Goal: Task Accomplishment & Management: Use online tool/utility

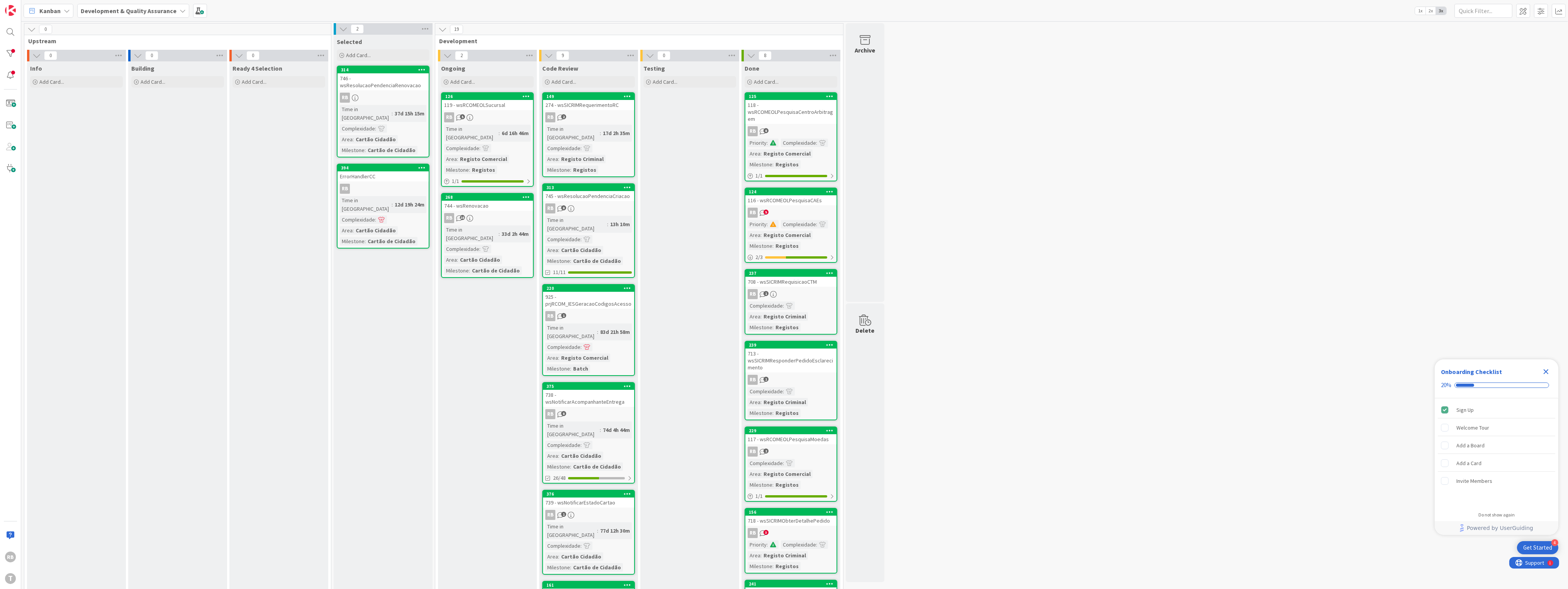
click at [522, 370] on icon "Close Checklist" at bounding box center [1546, 372] width 9 height 9
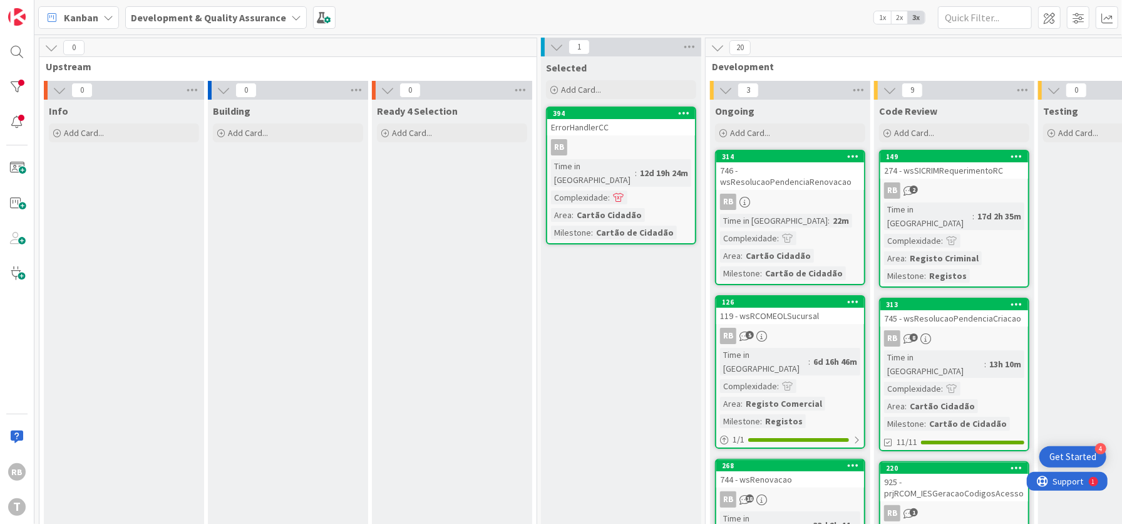
drag, startPoint x: 624, startPoint y: 129, endPoint x: 1118, endPoint y: 8, distance: 508.3
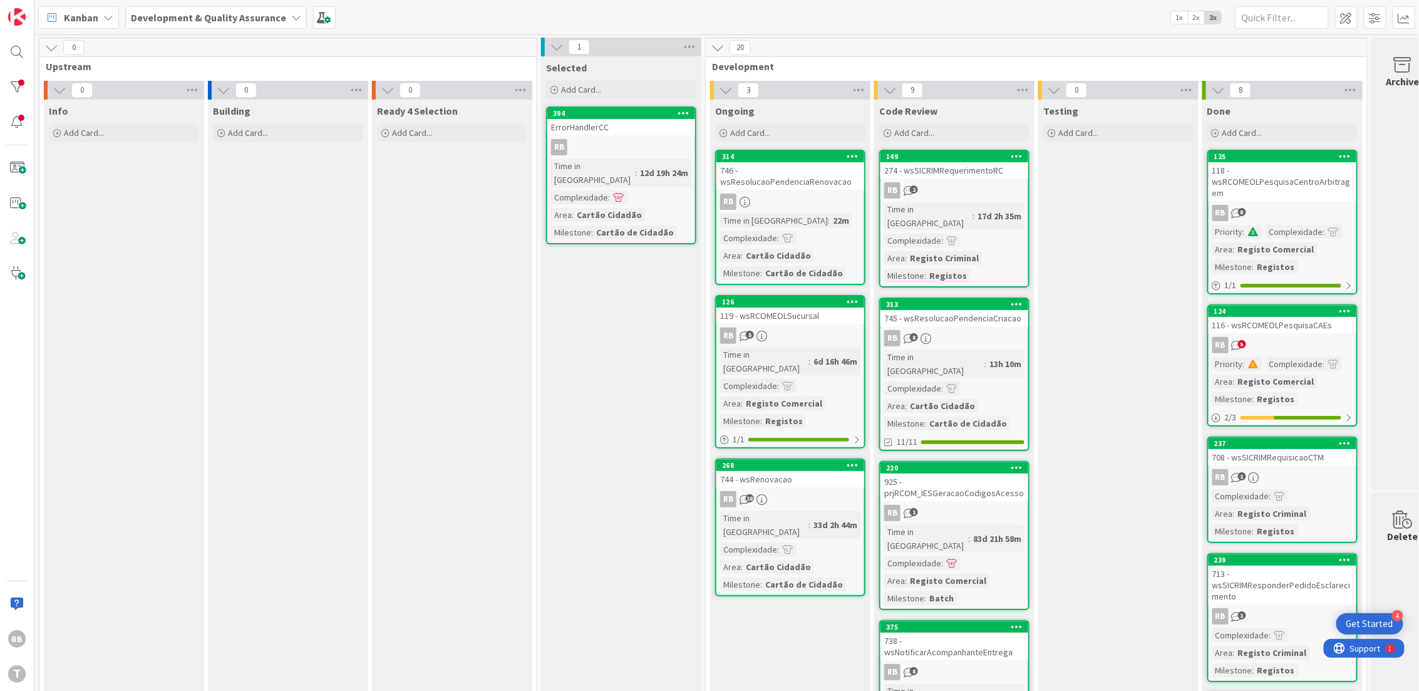
click at [846, 344] on div "RB 5" at bounding box center [1283, 345] width 148 height 16
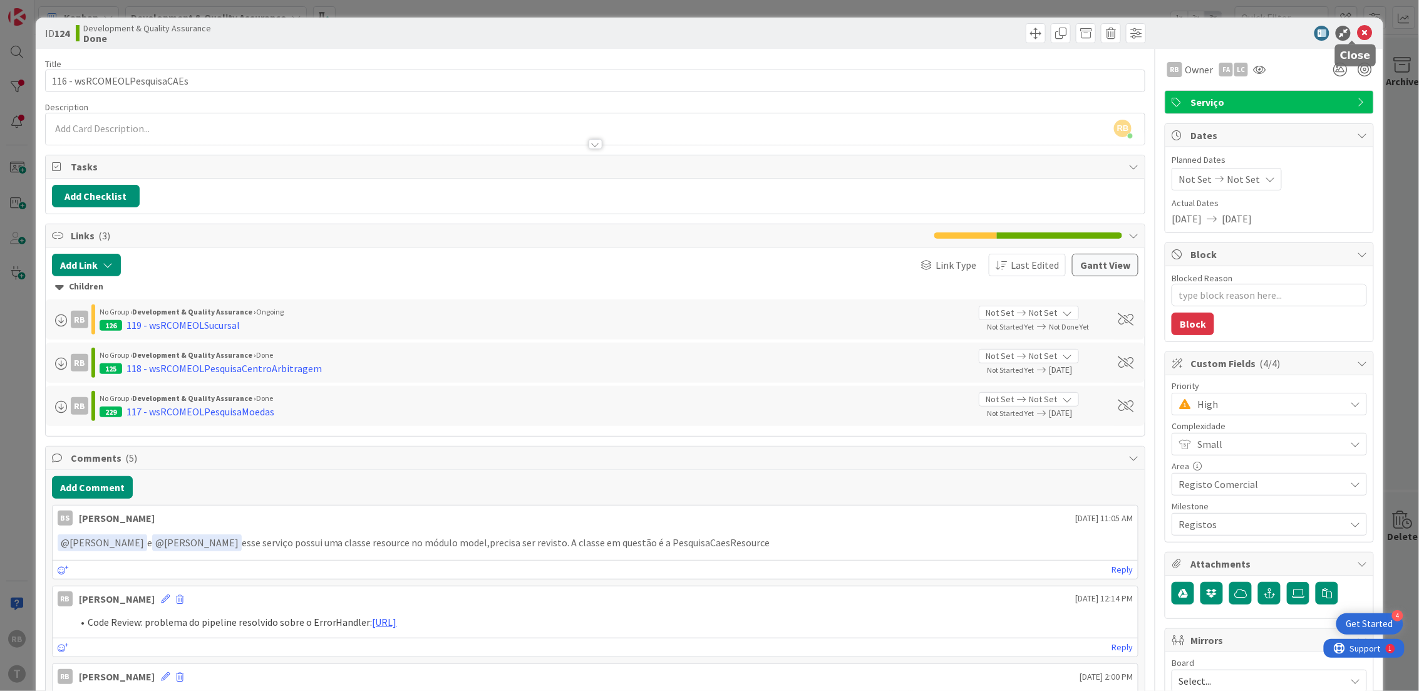
click at [846, 31] on icon at bounding box center [1364, 33] width 15 height 15
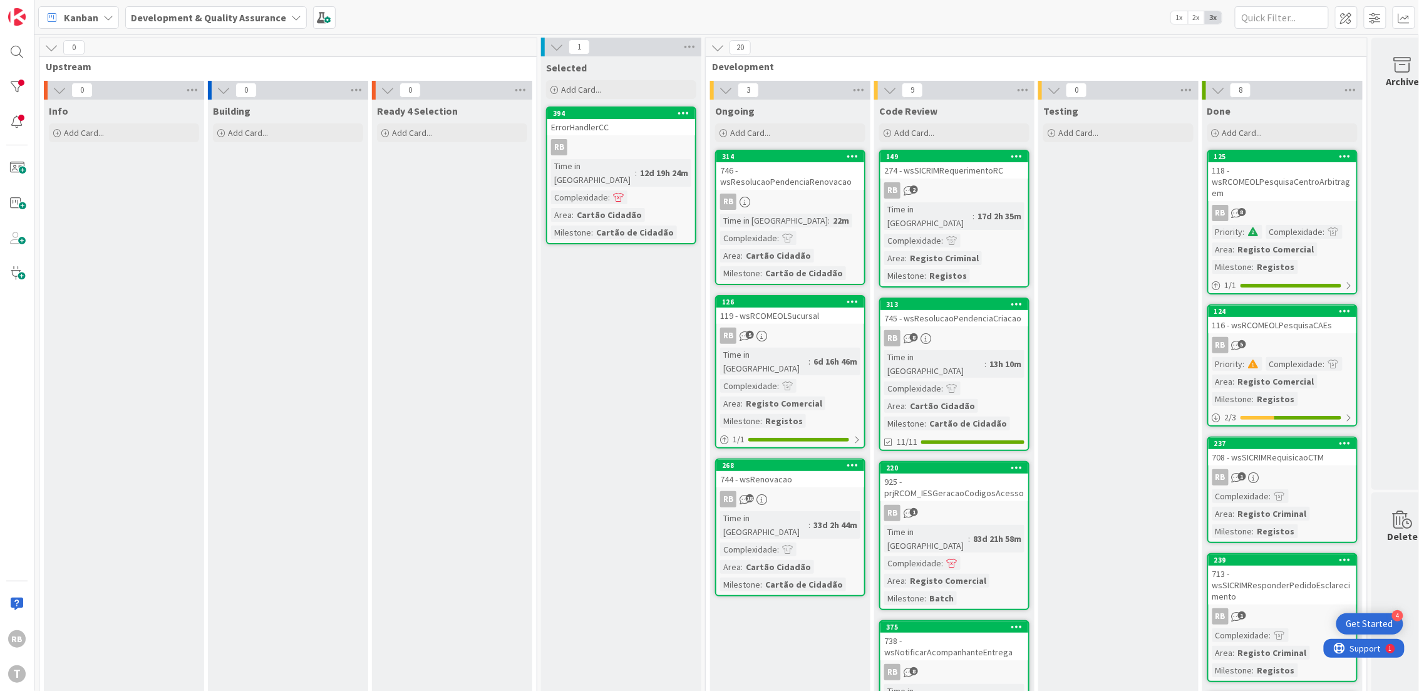
click at [794, 199] on div "RB" at bounding box center [791, 202] width 148 height 16
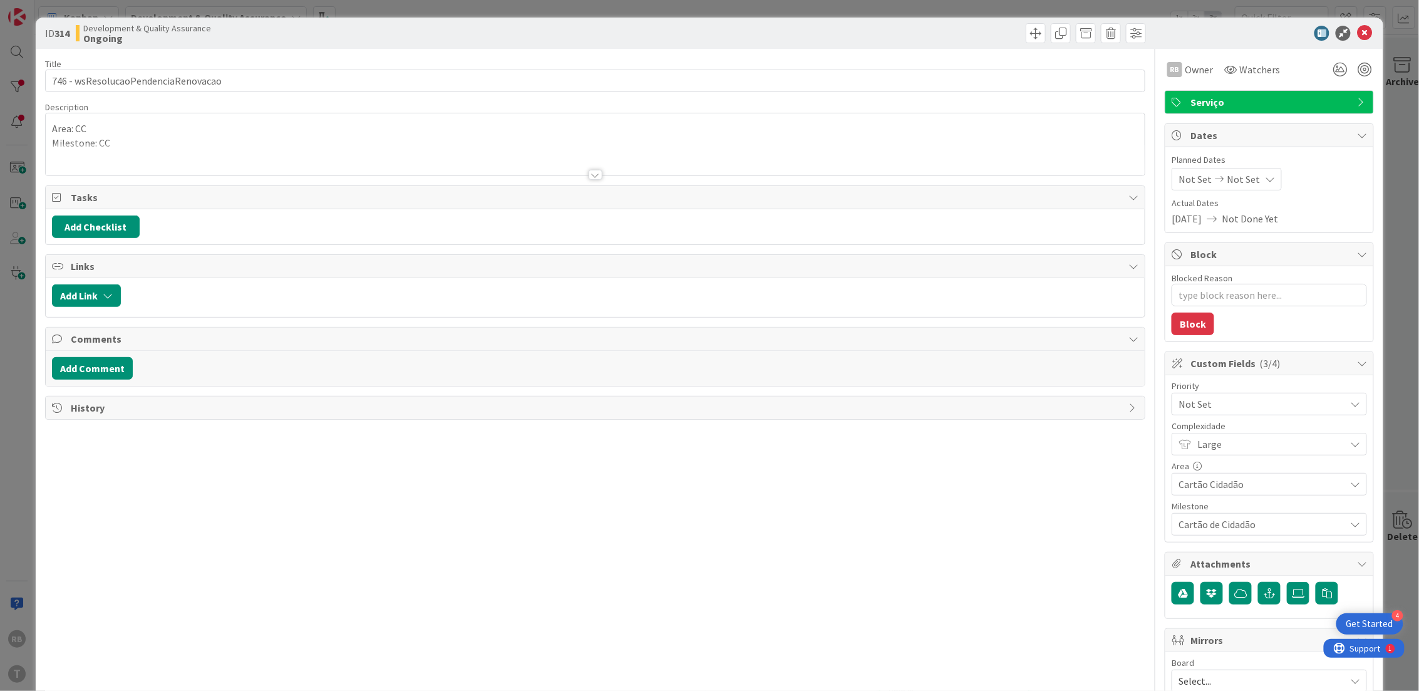
type textarea "x"
click at [846, 31] on icon at bounding box center [1364, 33] width 15 height 15
